Goal: Transaction & Acquisition: Purchase product/service

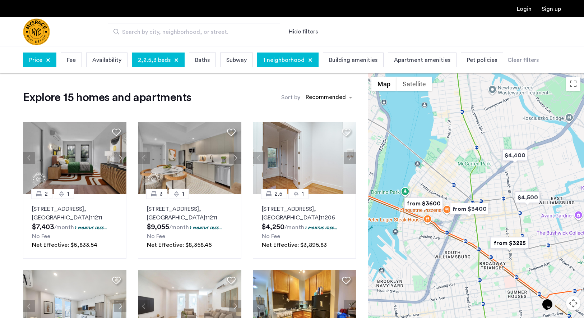
click at [42, 60] on span "Price" at bounding box center [35, 60] width 13 height 9
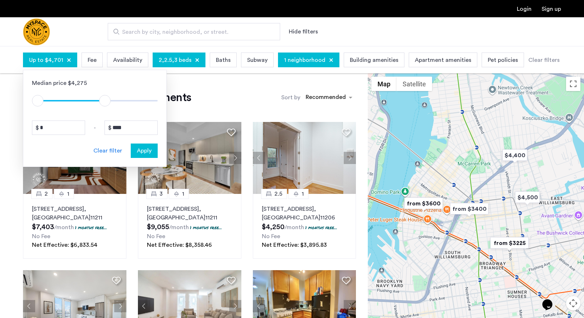
type input "****"
drag, startPoint x: 155, startPoint y: 99, endPoint x: 102, endPoint y: 104, distance: 53.4
click at [102, 104] on span "ngx-slider-max" at bounding box center [101, 100] width 11 height 11
click at [148, 151] on span "Apply" at bounding box center [144, 150] width 15 height 9
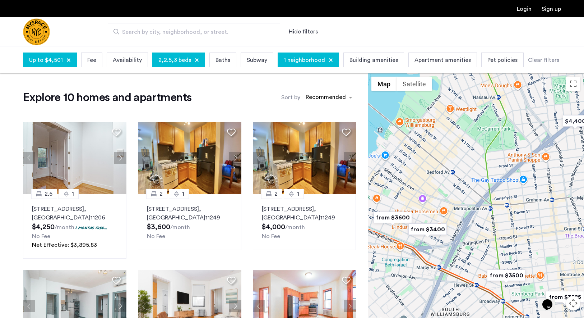
drag, startPoint x: 483, startPoint y: 241, endPoint x: 505, endPoint y: 228, distance: 26.2
click at [508, 232] on div at bounding box center [476, 209] width 216 height 272
click at [436, 227] on img "from $3400" at bounding box center [428, 229] width 44 height 16
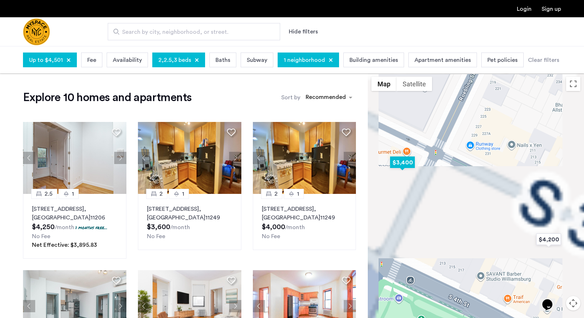
click at [402, 159] on img "$3,400" at bounding box center [402, 162] width 31 height 16
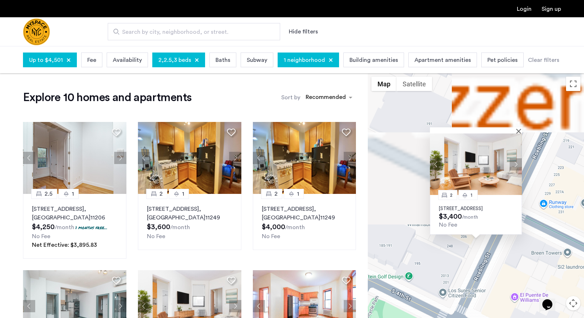
click at [480, 163] on img at bounding box center [476, 163] width 92 height 61
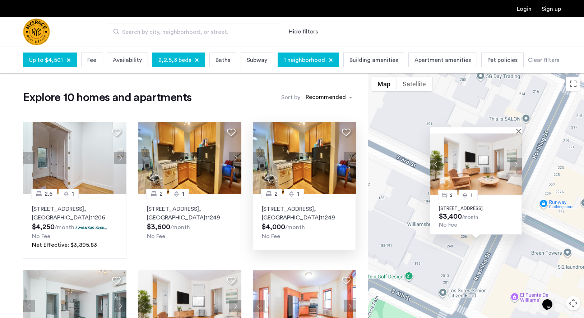
scroll to position [11, 0]
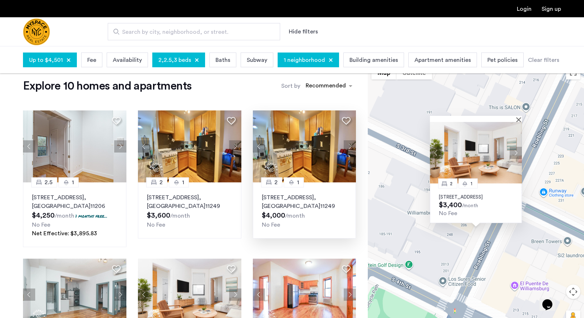
click at [351, 148] on button "Next apartment" at bounding box center [350, 146] width 12 height 12
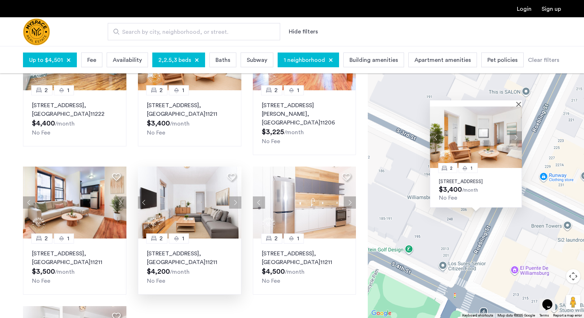
scroll to position [266, 0]
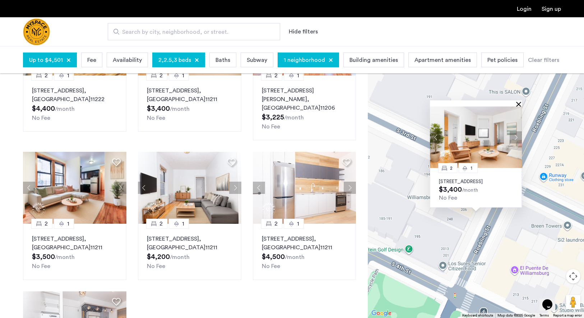
click at [519, 101] on button "Close" at bounding box center [520, 103] width 5 height 5
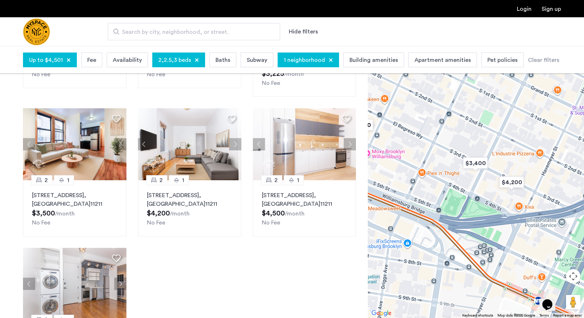
scroll to position [309, 0]
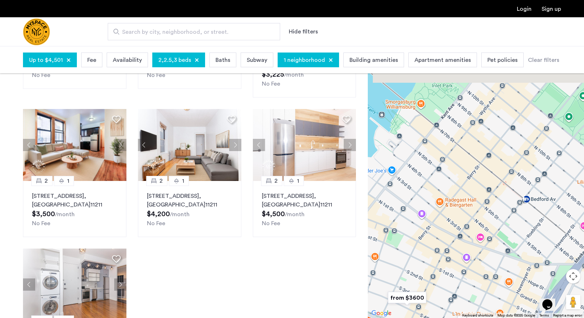
drag, startPoint x: 444, startPoint y: 116, endPoint x: 437, endPoint y: 277, distance: 161.1
click at [437, 277] on div "To navigate, press the arrow keys." at bounding box center [476, 182] width 216 height 272
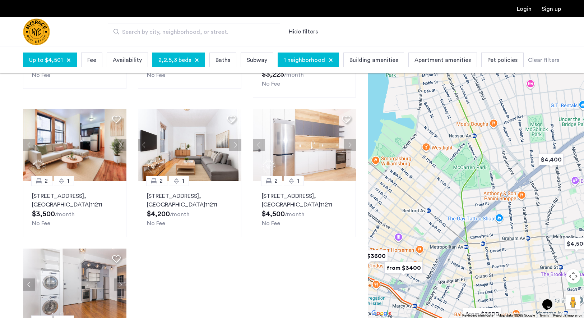
drag, startPoint x: 517, startPoint y: 179, endPoint x: 430, endPoint y: 227, distance: 99.9
click at [430, 227] on div "To navigate, press the arrow keys." at bounding box center [476, 182] width 216 height 272
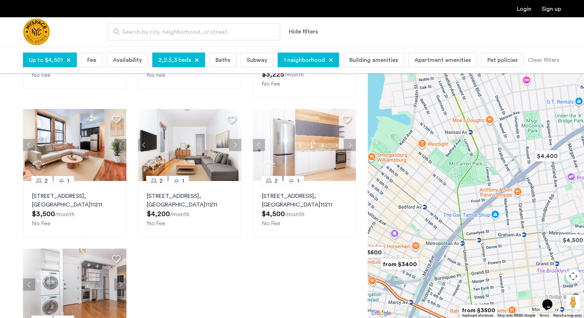
drag, startPoint x: 524, startPoint y: 222, endPoint x: 528, endPoint y: 189, distance: 33.3
click at [528, 189] on div "To navigate, press the arrow keys." at bounding box center [476, 182] width 216 height 272
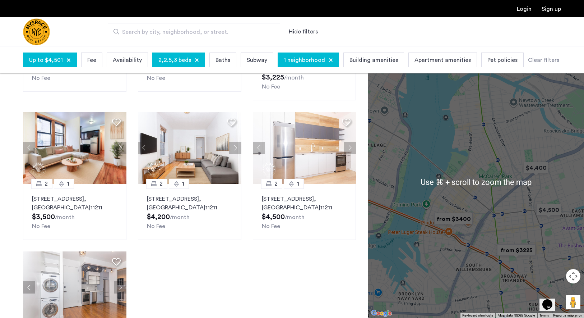
scroll to position [305, 0]
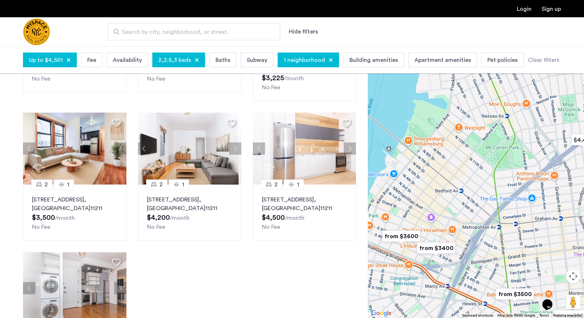
drag, startPoint x: 417, startPoint y: 234, endPoint x: 422, endPoint y: 212, distance: 22.7
click at [422, 212] on div "To navigate, press the arrow keys." at bounding box center [476, 182] width 216 height 272
click at [405, 237] on img "from $3600" at bounding box center [401, 236] width 44 height 16
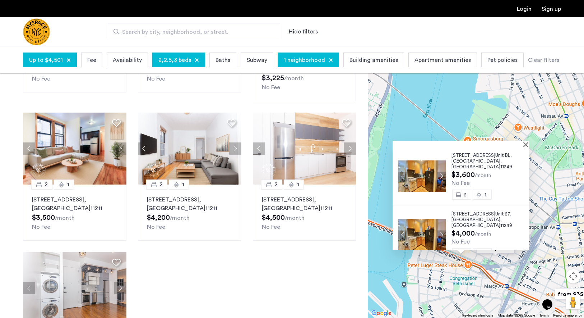
click at [500, 223] on span "11249" at bounding box center [506, 225] width 12 height 5
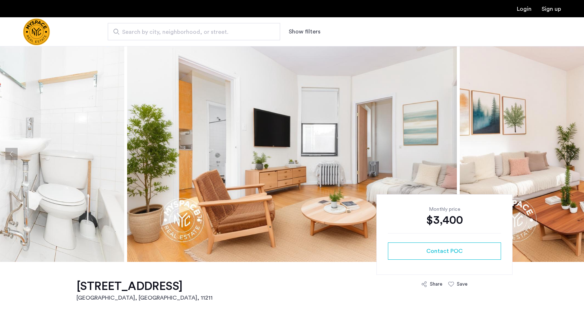
click at [572, 156] on button "Next apartment" at bounding box center [573, 154] width 12 height 12
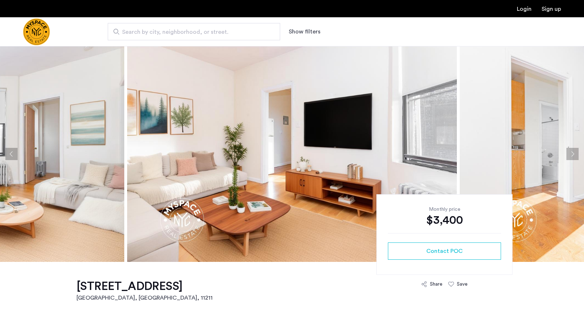
click at [572, 156] on button "Next apartment" at bounding box center [573, 154] width 12 height 12
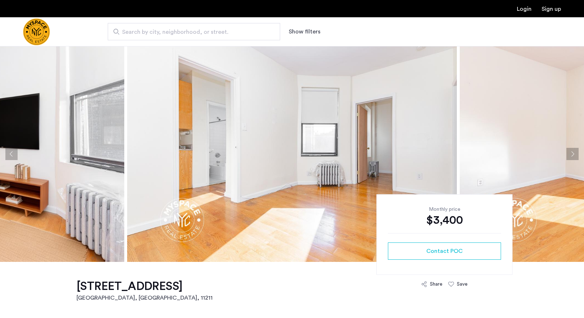
click at [572, 156] on button "Next apartment" at bounding box center [573, 154] width 12 height 12
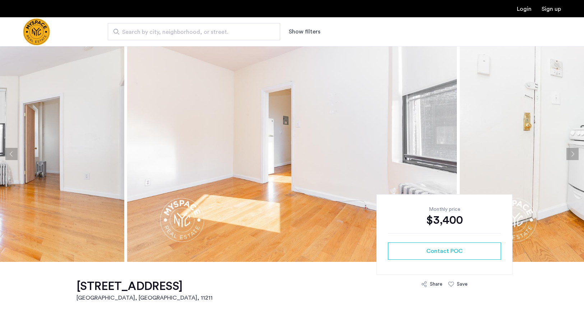
click at [572, 156] on button "Next apartment" at bounding box center [573, 154] width 12 height 12
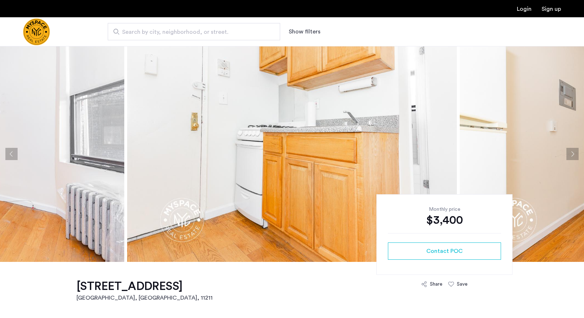
click at [572, 156] on button "Next apartment" at bounding box center [573, 154] width 12 height 12
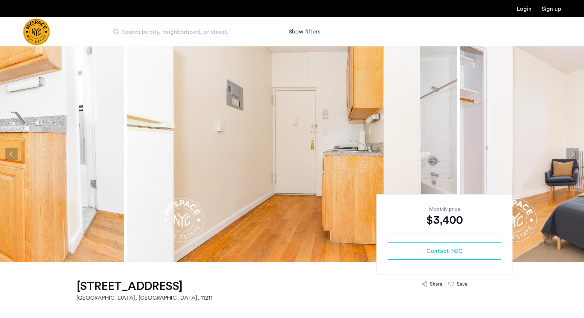
click at [572, 156] on button "Next apartment" at bounding box center [573, 154] width 12 height 12
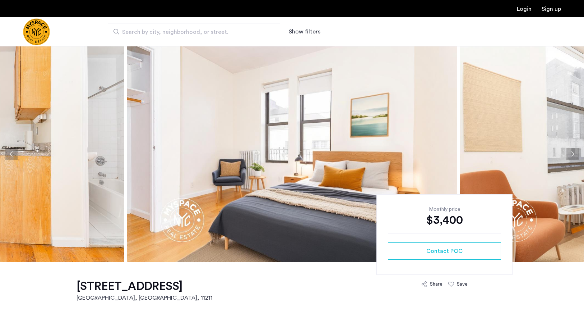
click at [572, 156] on button "Next apartment" at bounding box center [573, 154] width 12 height 12
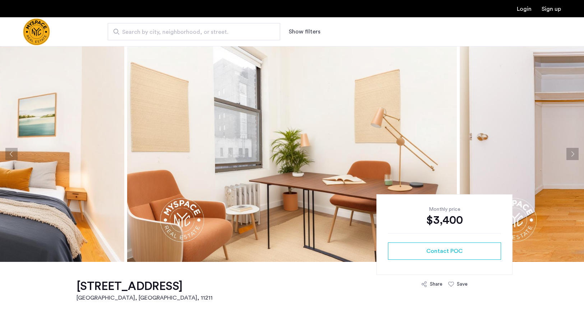
click at [572, 156] on button "Next apartment" at bounding box center [573, 154] width 12 height 12
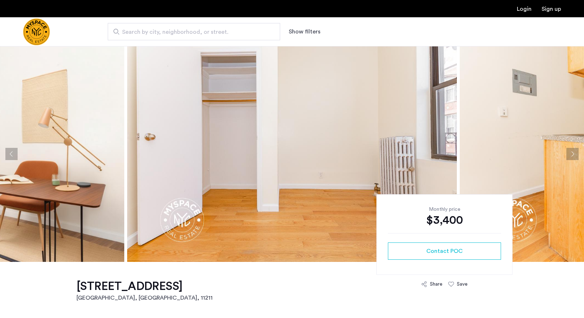
click at [572, 156] on button "Next apartment" at bounding box center [573, 154] width 12 height 12
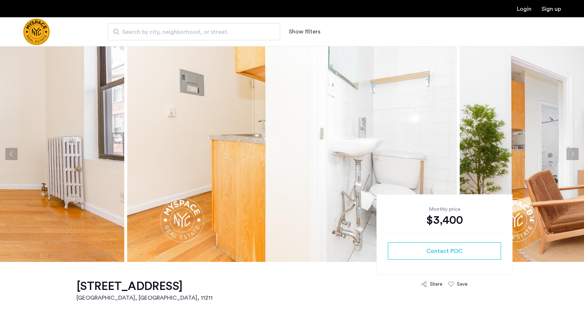
click at [572, 156] on button "Next apartment" at bounding box center [573, 154] width 12 height 12
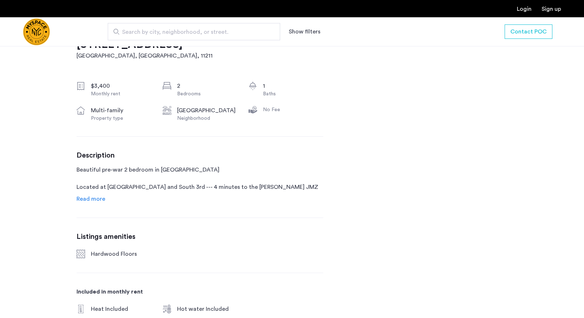
scroll to position [257, 0]
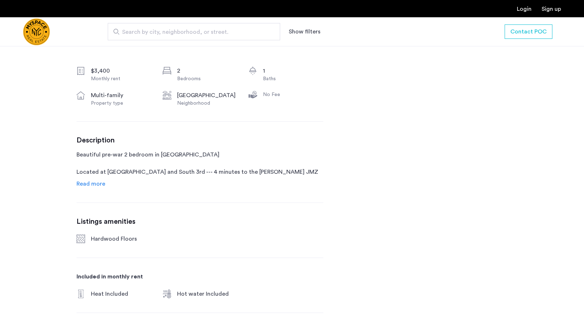
click at [100, 184] on span "Read more" at bounding box center [91, 184] width 29 height 6
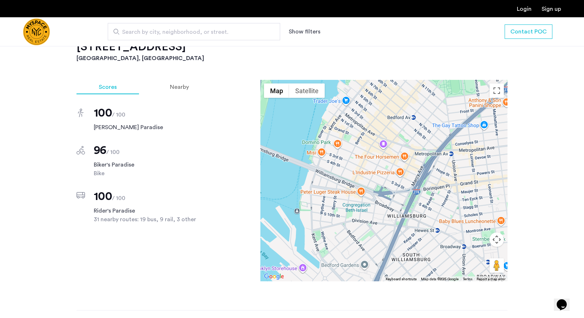
scroll to position [677, 0]
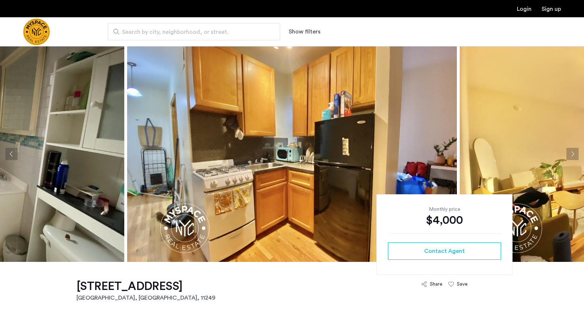
click at [571, 156] on button "Next apartment" at bounding box center [573, 154] width 12 height 12
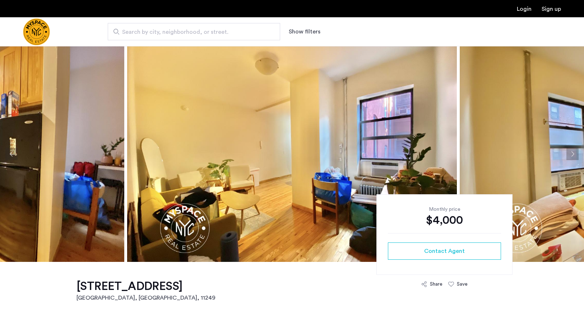
click at [571, 156] on button "Next apartment" at bounding box center [573, 154] width 12 height 12
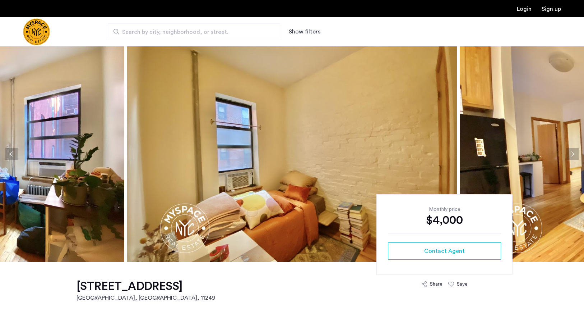
click at [571, 156] on button "Next apartment" at bounding box center [573, 154] width 12 height 12
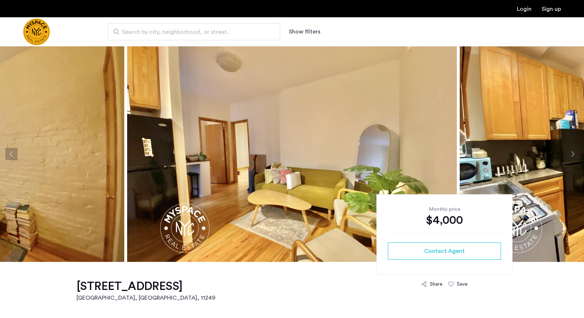
click at [571, 156] on button "Next apartment" at bounding box center [573, 154] width 12 height 12
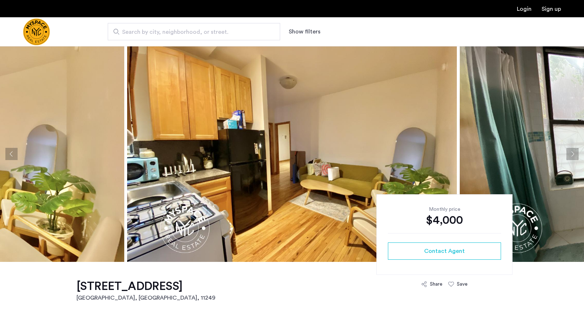
click at [571, 156] on button "Next apartment" at bounding box center [573, 154] width 12 height 12
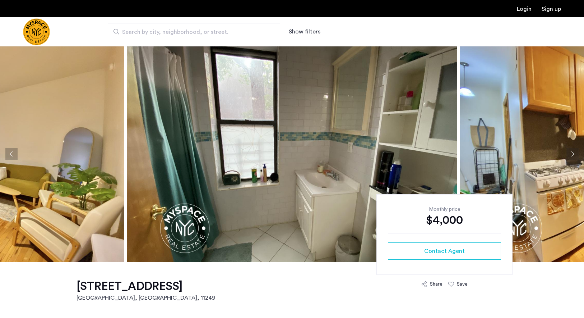
click at [571, 156] on button "Next apartment" at bounding box center [573, 154] width 12 height 12
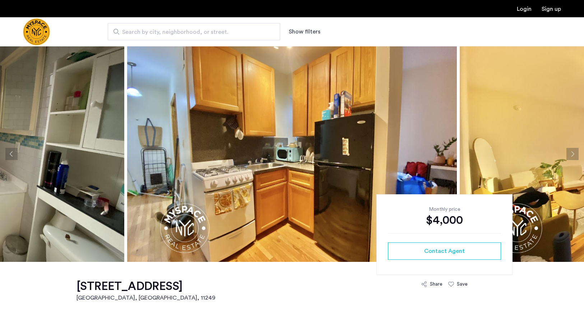
click at [571, 156] on button "Next apartment" at bounding box center [573, 154] width 12 height 12
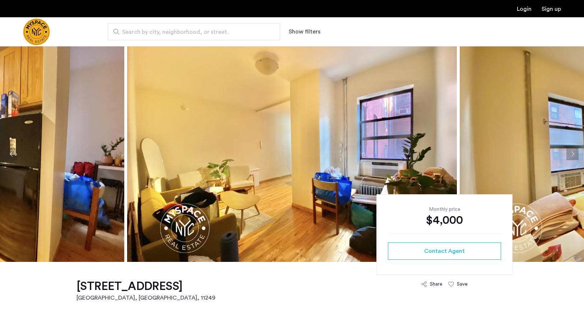
click at [571, 156] on button "Next apartment" at bounding box center [573, 154] width 12 height 12
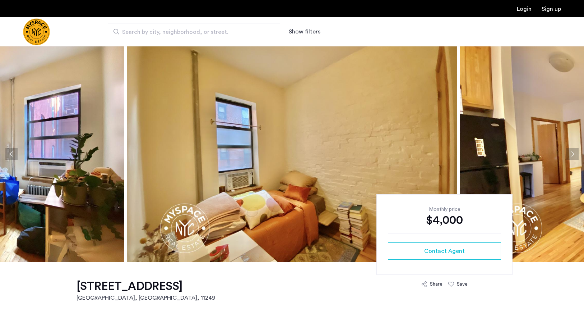
click at [571, 156] on button "Next apartment" at bounding box center [573, 154] width 12 height 12
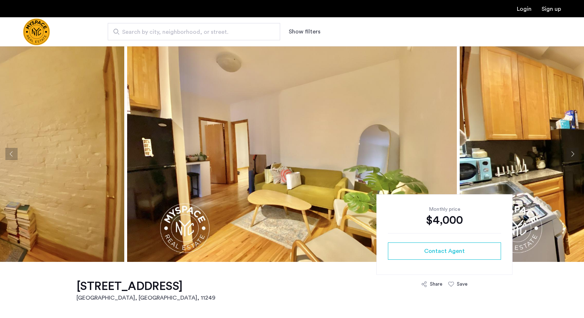
click at [572, 152] on button "Next apartment" at bounding box center [573, 154] width 12 height 12
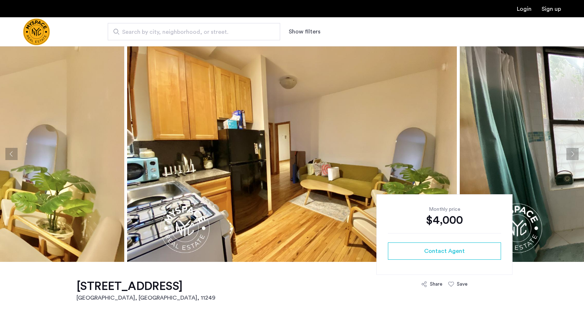
click at [572, 152] on button "Next apartment" at bounding box center [573, 154] width 12 height 12
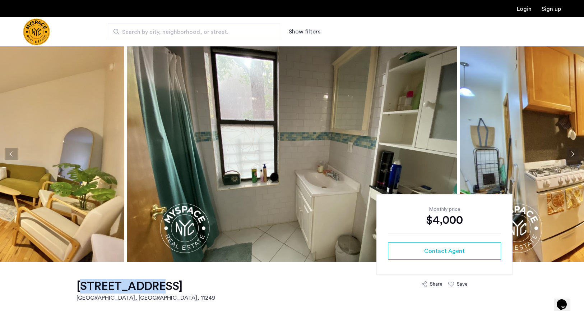
drag, startPoint x: 74, startPoint y: 298, endPoint x: 133, endPoint y: 282, distance: 61.4
copy h1 "117 S 4th St"
click at [575, 148] on button "Next apartment" at bounding box center [573, 154] width 12 height 12
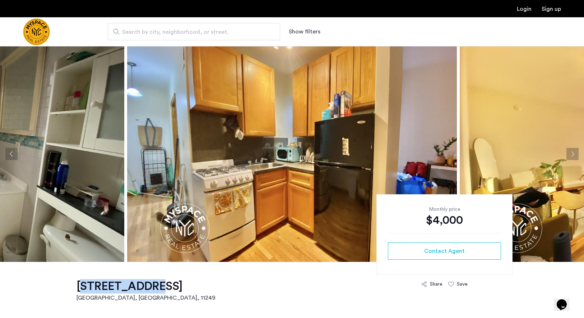
click at [575, 153] on button "Next apartment" at bounding box center [573, 154] width 12 height 12
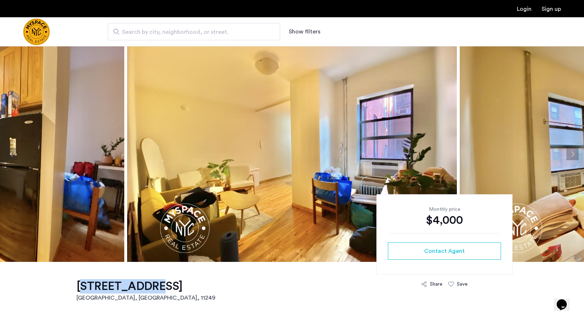
click at [575, 153] on button "Next apartment" at bounding box center [573, 154] width 12 height 12
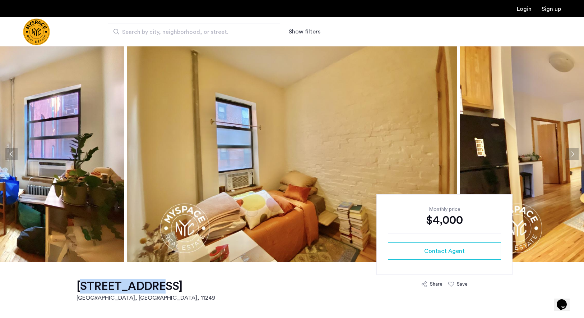
click at [575, 153] on button "Next apartment" at bounding box center [573, 154] width 12 height 12
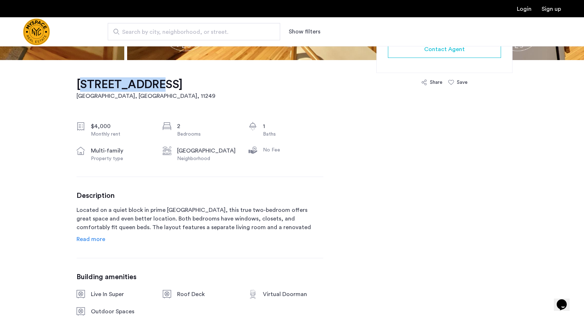
scroll to position [204, 0]
